Goal: Information Seeking & Learning: Learn about a topic

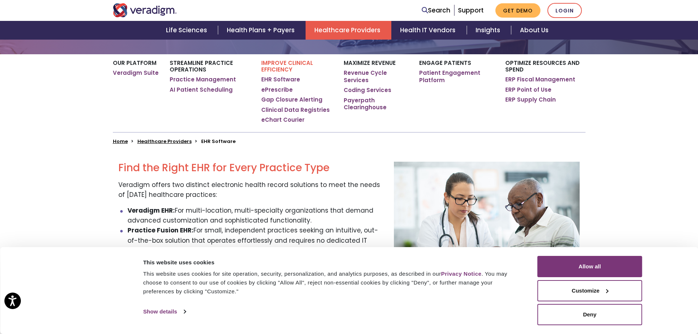
scroll to position [146, 0]
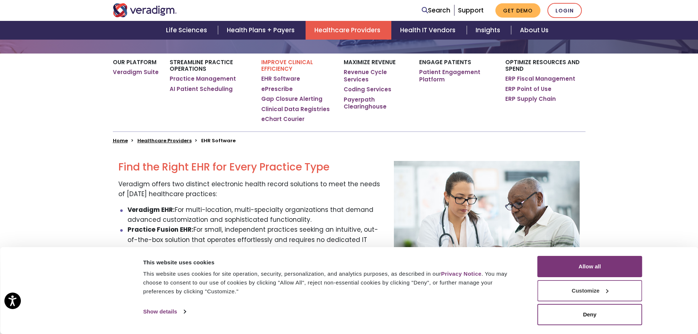
click at [596, 295] on button "Customize" at bounding box center [589, 290] width 105 height 21
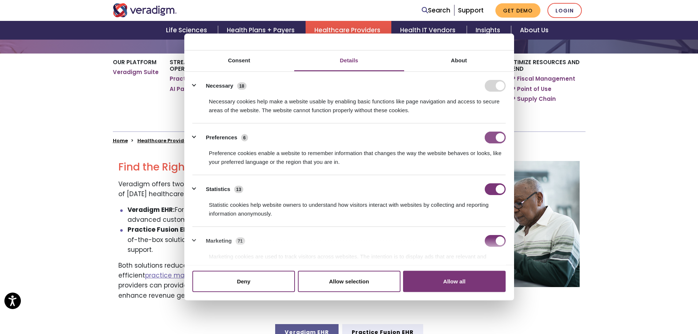
click at [488, 138] on input "Preferences" at bounding box center [494, 137] width 21 height 12
checkbox input "false"
click at [488, 186] on input "Statistics" at bounding box center [494, 189] width 21 height 12
checkbox input "false"
click at [484, 238] on input "Marketing" at bounding box center [494, 241] width 21 height 12
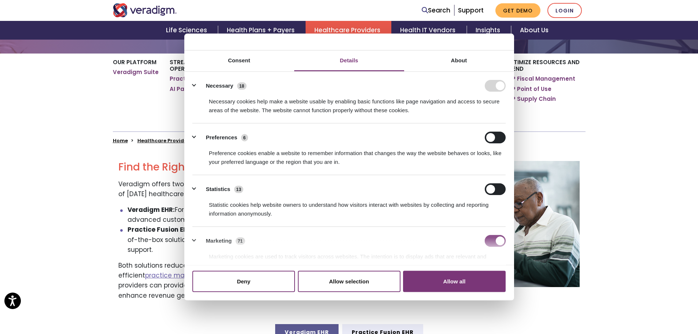
checkbox input "false"
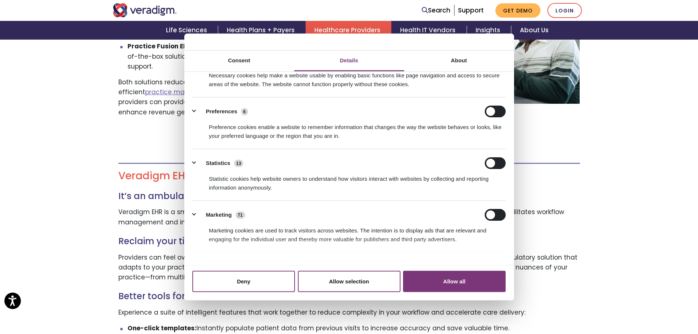
scroll to position [0, 0]
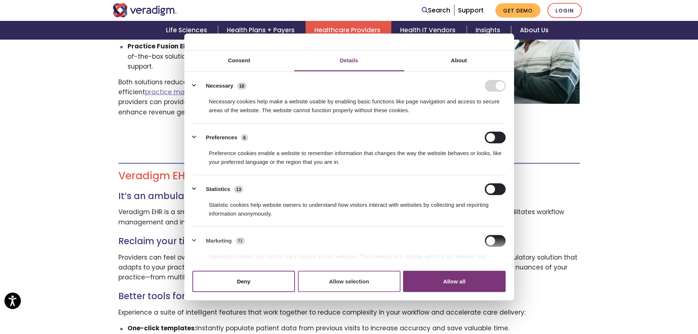
click at [357, 283] on button "Allow selection" at bounding box center [349, 280] width 103 height 21
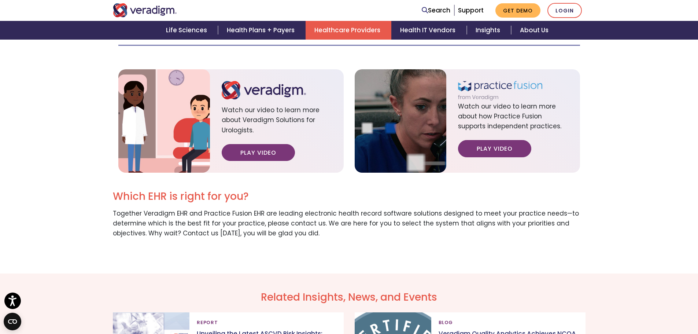
scroll to position [952, 0]
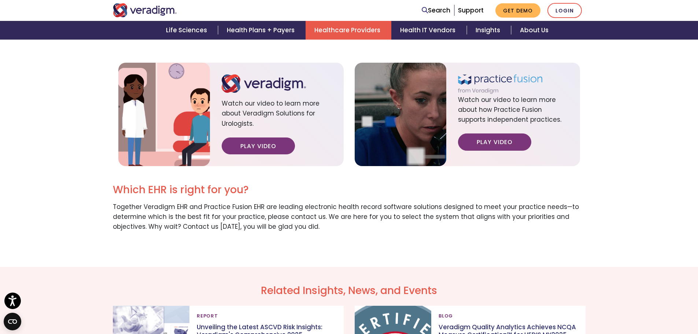
click at [434, 23] on link "Learn more about our suite of solutions" at bounding box center [454, 14] width 164 height 17
